Goal: Task Accomplishment & Management: Manage account settings

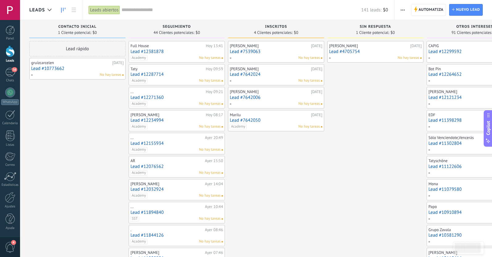
scroll to position [6, 0]
click at [10, 201] on div at bounding box center [10, 197] width 10 height 11
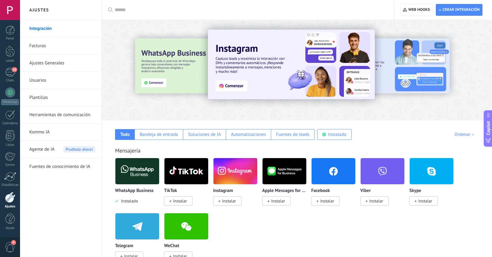
click at [44, 79] on link "Usuarios" at bounding box center [62, 80] width 66 height 17
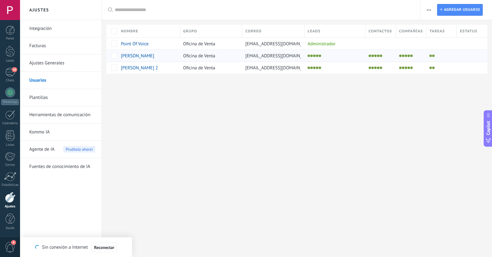
click at [171, 58] on div "[PERSON_NAME]" at bounding box center [147, 56] width 59 height 12
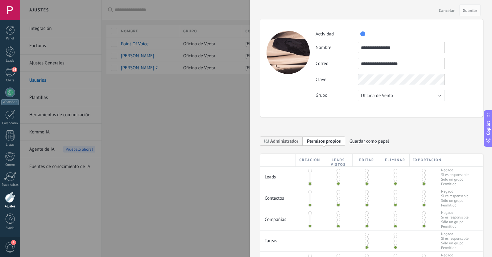
click at [214, 136] on div at bounding box center [246, 128] width 492 height 257
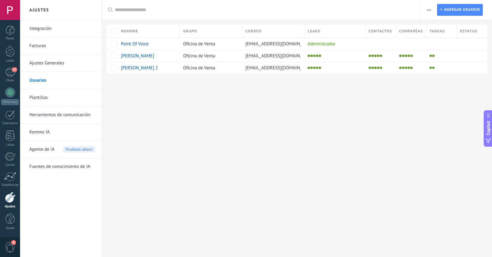
click at [40, 47] on link "Facturas" at bounding box center [62, 45] width 66 height 17
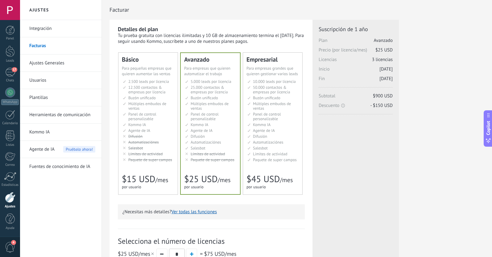
click at [158, 185] on div "for 1 user for 1 user por usuario 为1个用户 para 1 usuário untuk 1 pengguna 1 kulla…" at bounding box center [145, 187] width 46 height 6
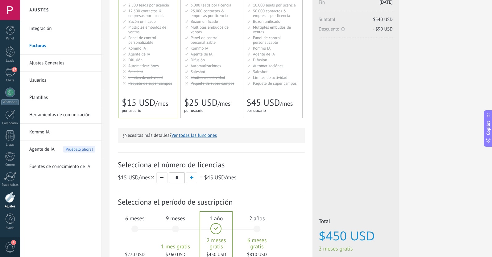
scroll to position [78, 0]
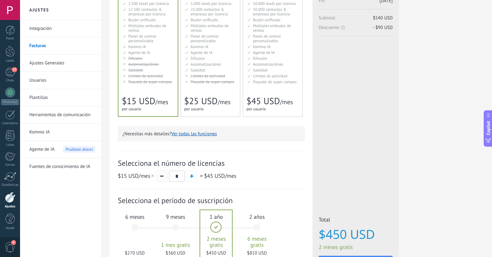
click at [163, 177] on span "button" at bounding box center [161, 176] width 3 height 1
type input "*"
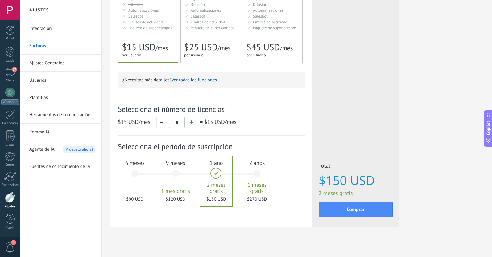
scroll to position [133, 0]
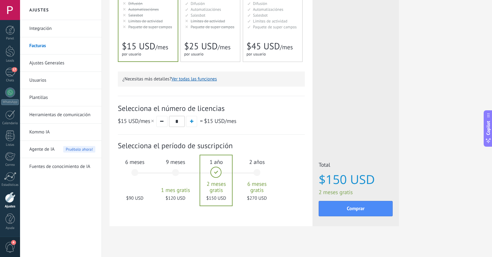
click at [134, 174] on div "6 meses $90 USD" at bounding box center [134, 175] width 33 height 43
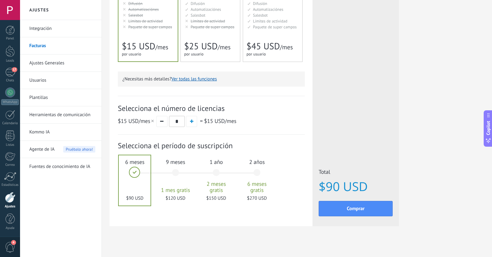
scroll to position [133, 0]
click at [164, 124] on button "button" at bounding box center [161, 121] width 11 height 11
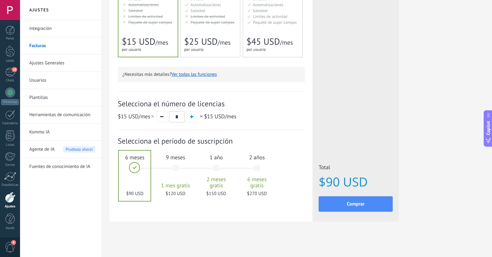
scroll to position [138, 0]
click at [188, 74] on button "Ver todas las funciones" at bounding box center [193, 75] width 45 height 6
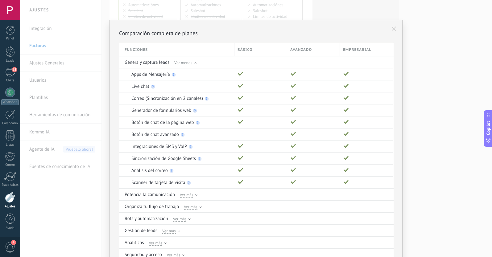
scroll to position [0, 0]
click at [394, 29] on icon at bounding box center [393, 29] width 4 height 4
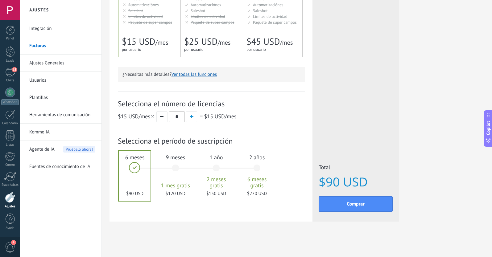
scroll to position [138, 0]
click at [40, 82] on link "Usuarios" at bounding box center [62, 80] width 66 height 17
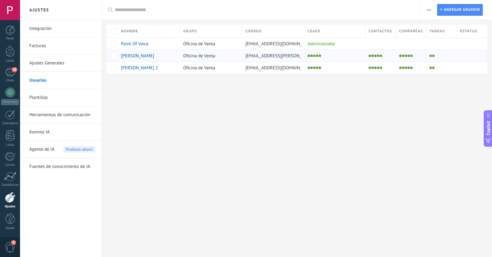
click at [266, 57] on span "[EMAIL_ADDRESS][DOMAIN_NAME]" at bounding box center [296, 56] width 103 height 6
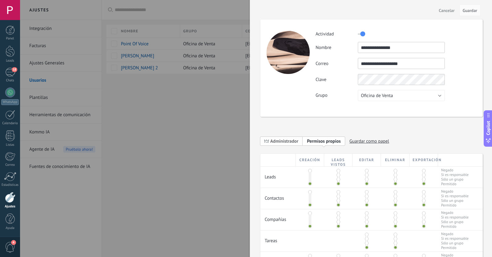
click at [288, 141] on span "Administrador" at bounding box center [284, 141] width 28 height 6
click at [474, 12] on span "Guardar" at bounding box center [469, 10] width 14 height 4
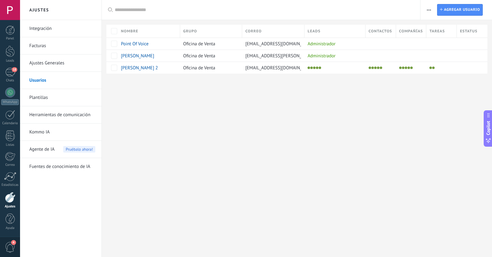
click at [39, 37] on link "Facturas" at bounding box center [62, 45] width 66 height 17
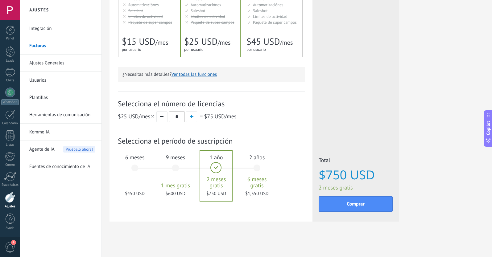
scroll to position [138, 0]
click at [135, 166] on div "6 meses $450 USD" at bounding box center [134, 170] width 33 height 43
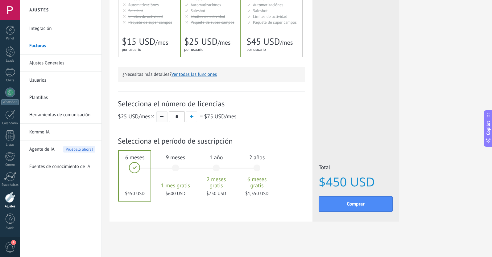
click at [162, 117] on button "button" at bounding box center [161, 116] width 11 height 11
type input "*"
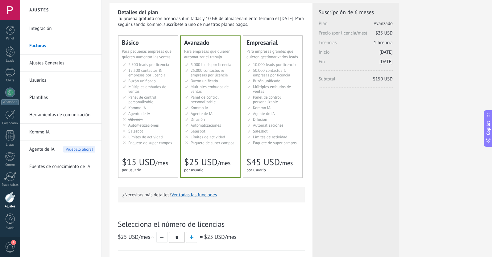
scroll to position [17, 0]
click at [141, 125] on span "Automatizaciónes" at bounding box center [143, 125] width 31 height 5
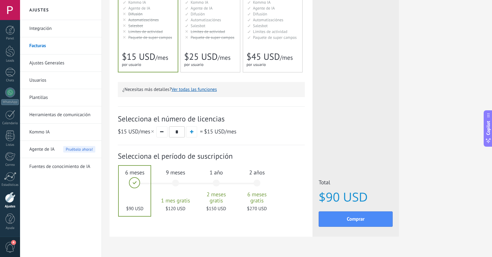
scroll to position [136, 0]
